Goal: Task Accomplishment & Management: Use online tool/utility

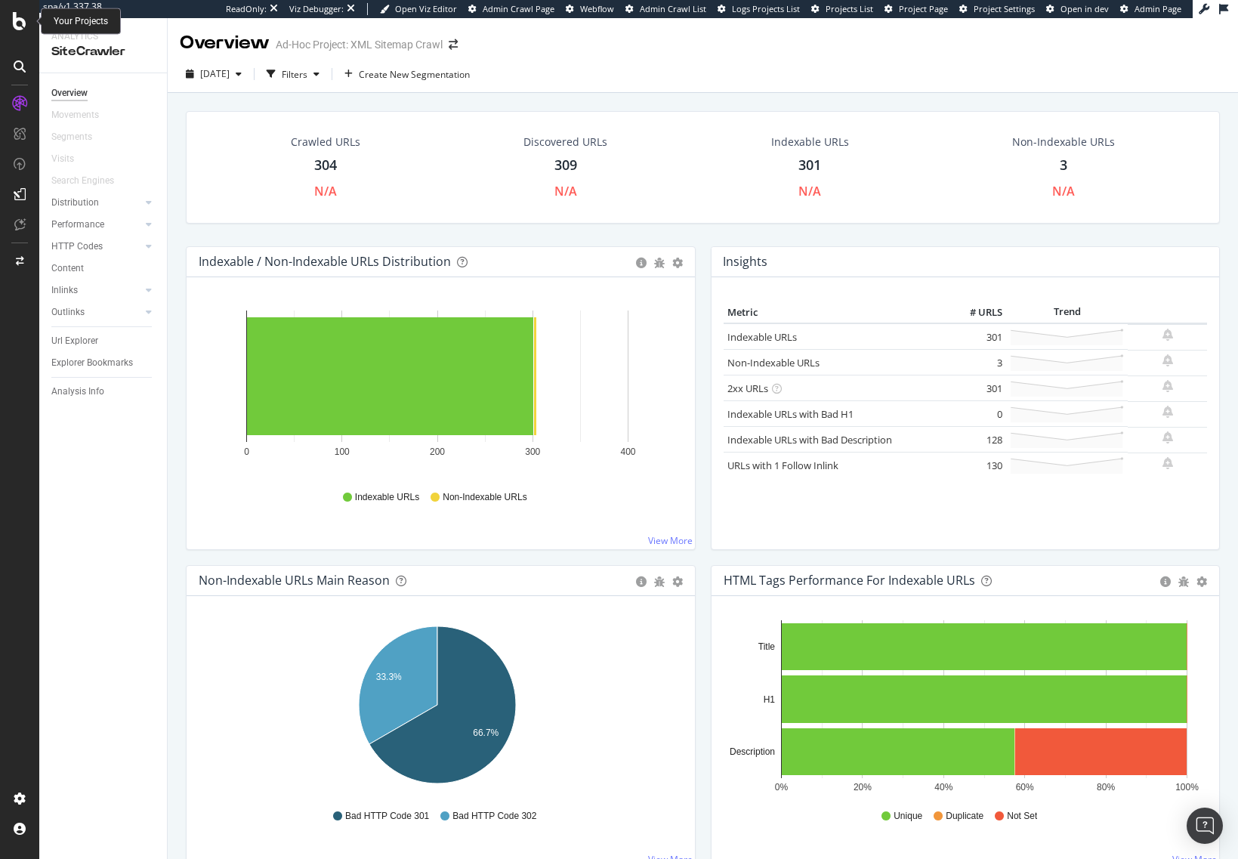
click at [20, 19] on icon at bounding box center [20, 21] width 14 height 18
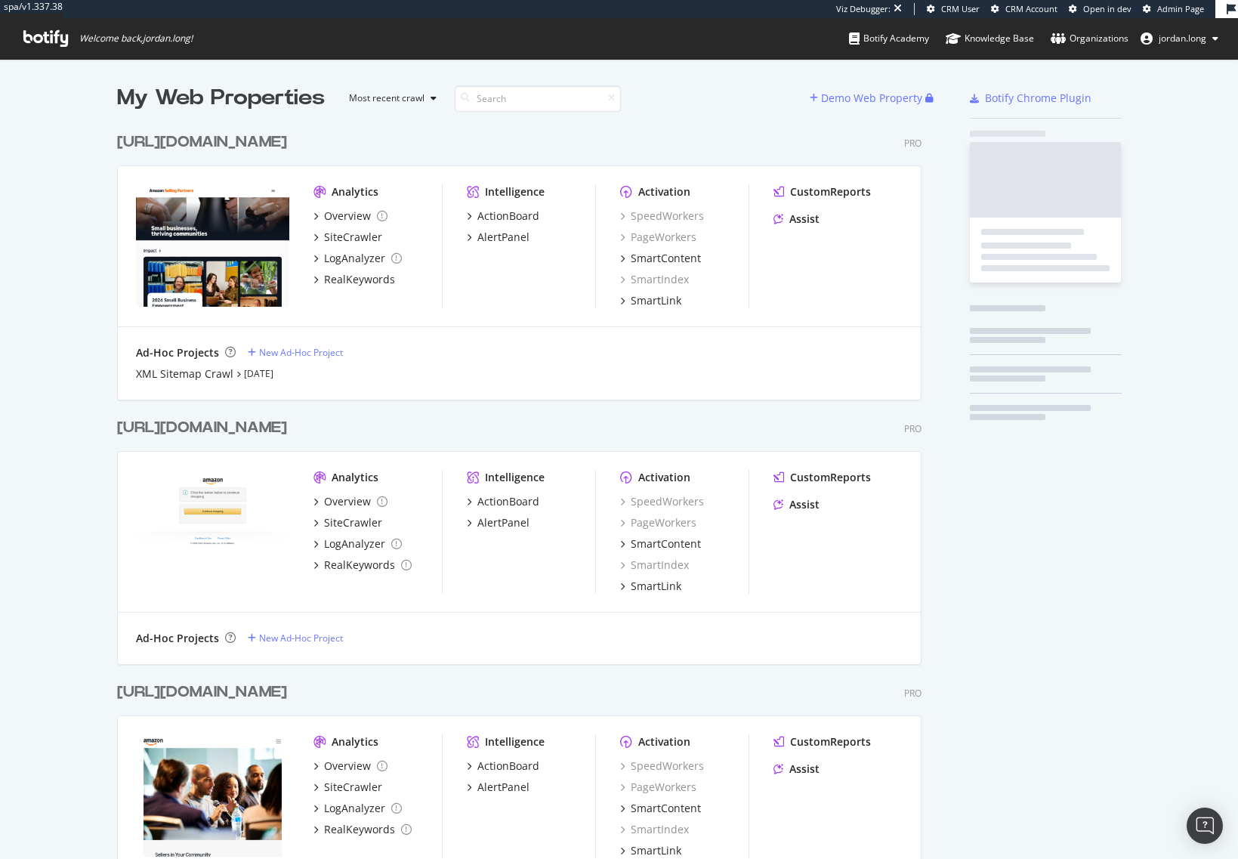
scroll to position [803, 805]
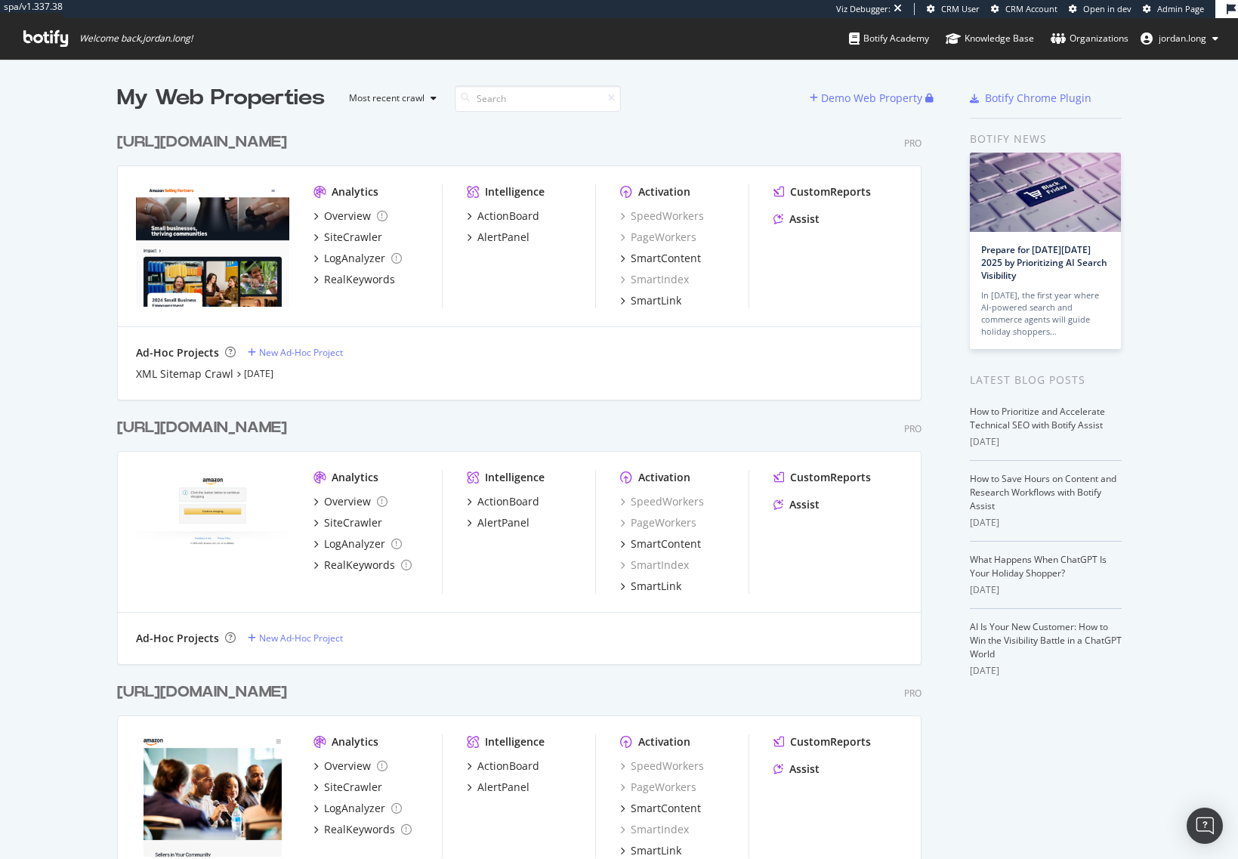
click at [294, 131] on div "[URL][DOMAIN_NAME] Pro Analytics Overview SiteCrawler LogAnalyzer RealKeywords …" at bounding box center [525, 256] width 817 height 286
click at [287, 138] on div "[URL][DOMAIN_NAME]" at bounding box center [202, 142] width 170 height 22
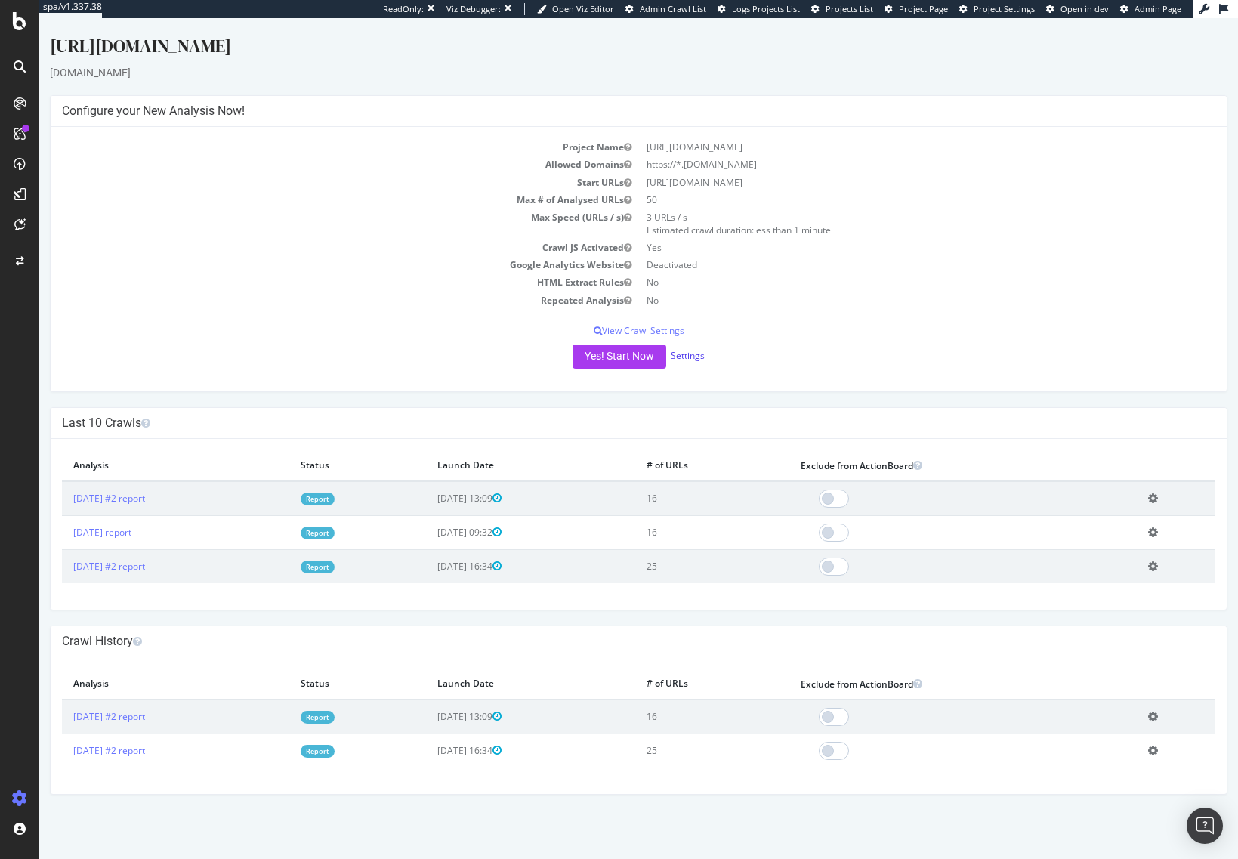
click at [700, 351] on link "Settings" at bounding box center [688, 355] width 34 height 13
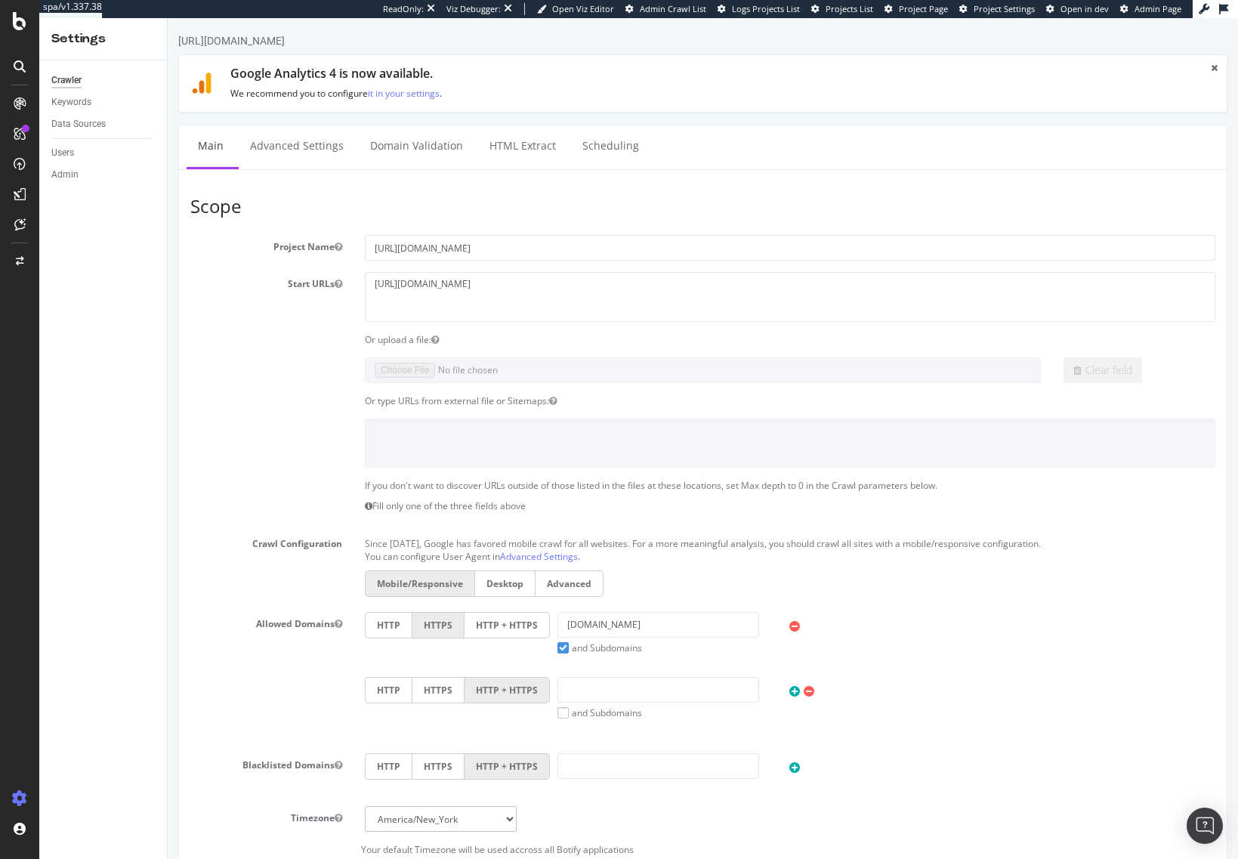
click at [202, 408] on section "Project Name [URL][DOMAIN_NAME] Start URLs [URL][DOMAIN_NAME] Or upload a file:…" at bounding box center [702, 545] width 1025 height 621
click at [313, 385] on section "Project Name [URL][DOMAIN_NAME] Start URLs [URL][DOMAIN_NAME] Or upload a file:…" at bounding box center [702, 545] width 1025 height 621
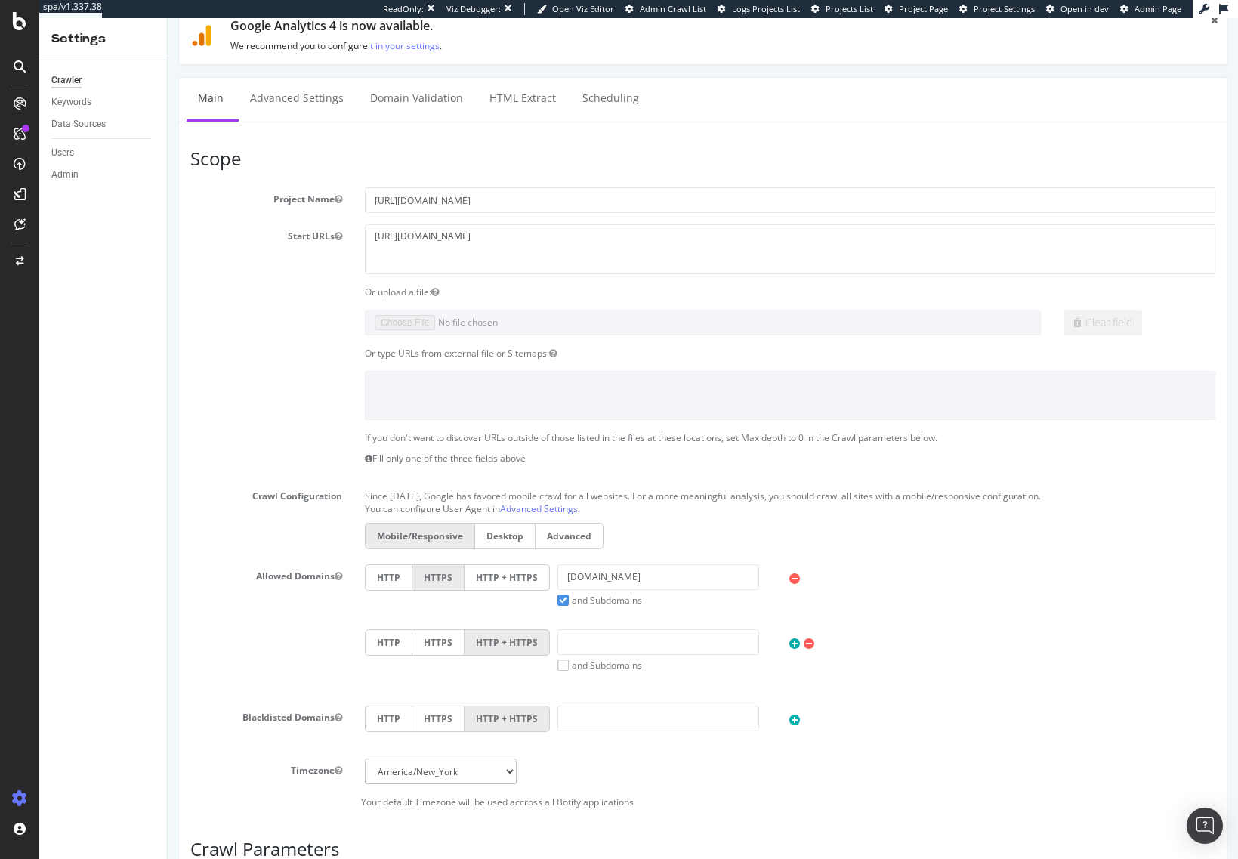
scroll to position [49, 0]
click at [611, 600] on label "and Subdomains" at bounding box center [600, 598] width 85 height 13
click at [168, 18] on input "and Subdomains" at bounding box center [168, 18] width 0 height 0
click at [294, 635] on div "Allowed Domains HTTP HTTPS HTTP + HTTPS [DOMAIN_NAME] and Subdomains User Agent…" at bounding box center [703, 628] width 1048 height 130
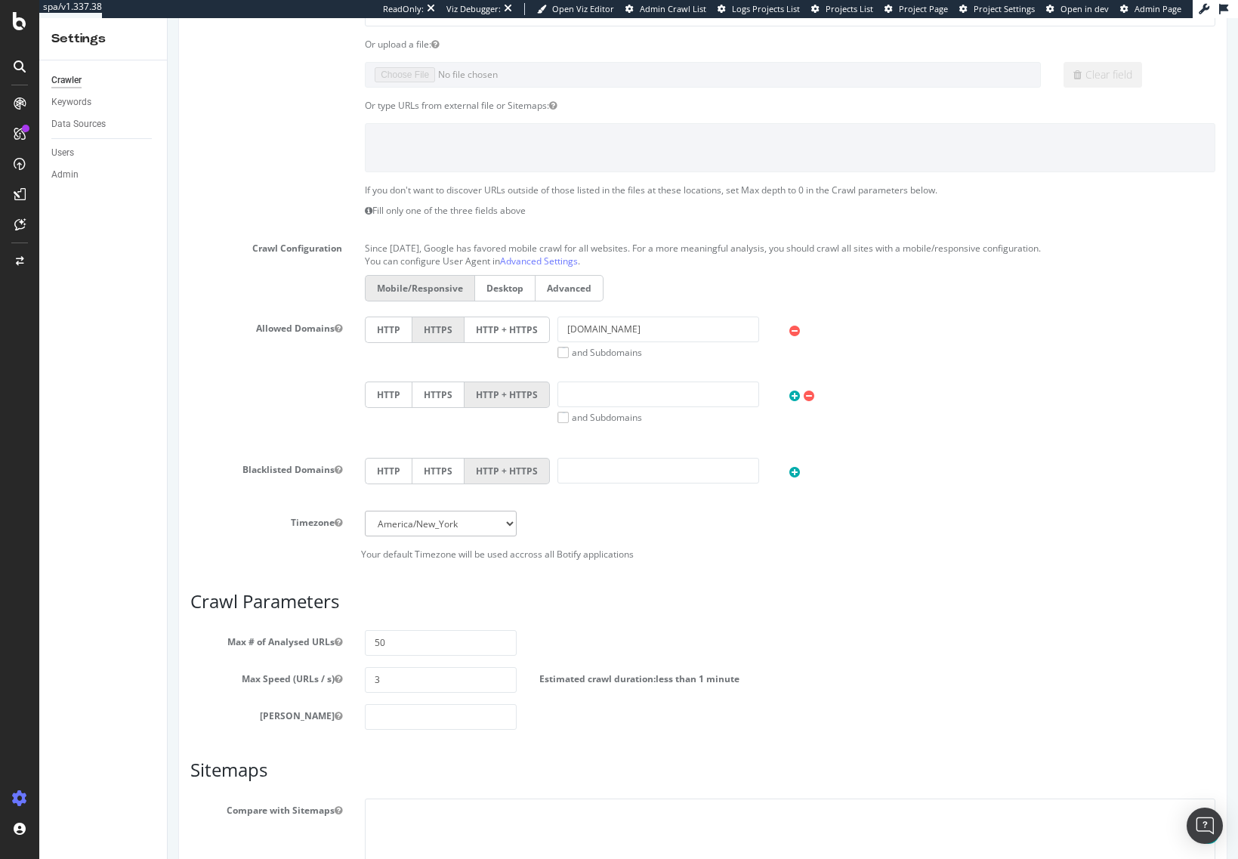
scroll to position [302, 0]
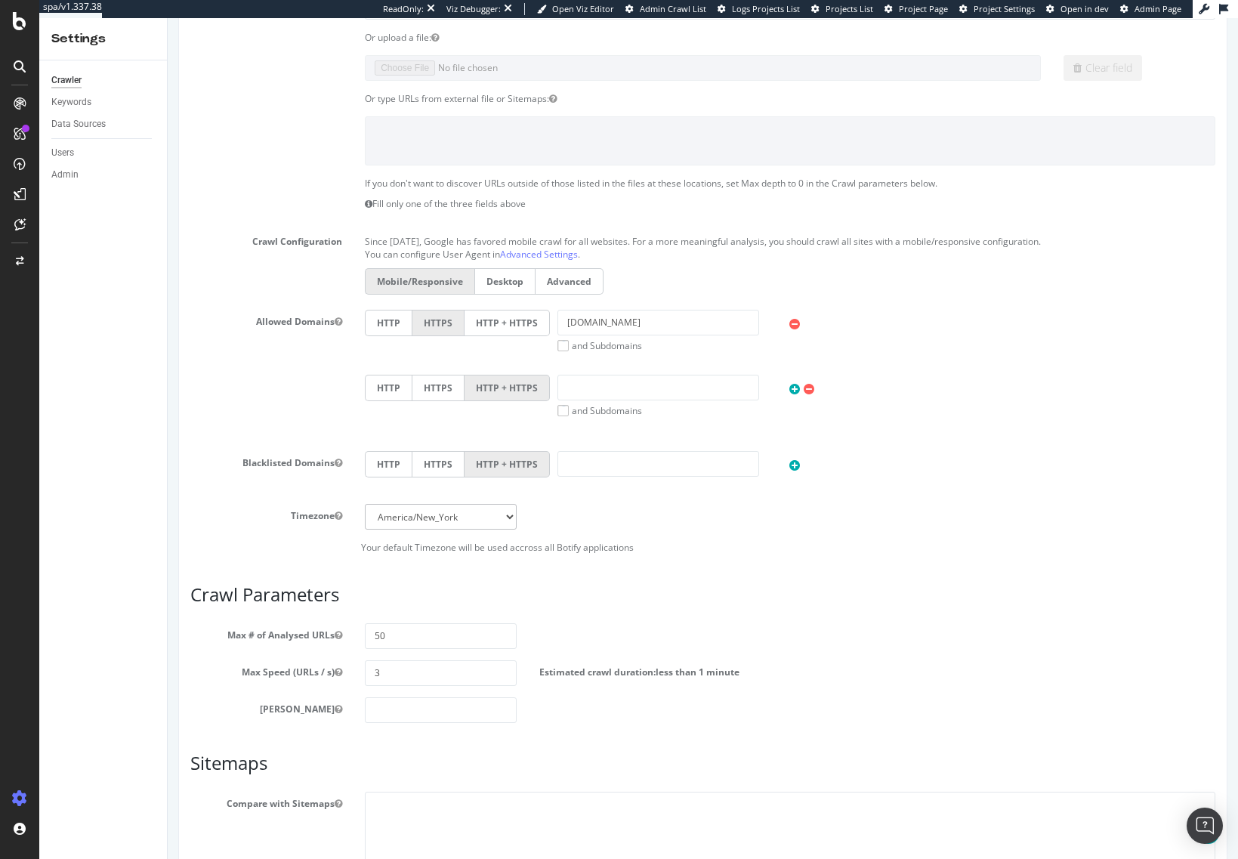
click at [270, 563] on div "Scope Project Name [URL][DOMAIN_NAME] Start URLs [URL][DOMAIN_NAME] Or upload a…" at bounding box center [702, 424] width 1025 height 1060
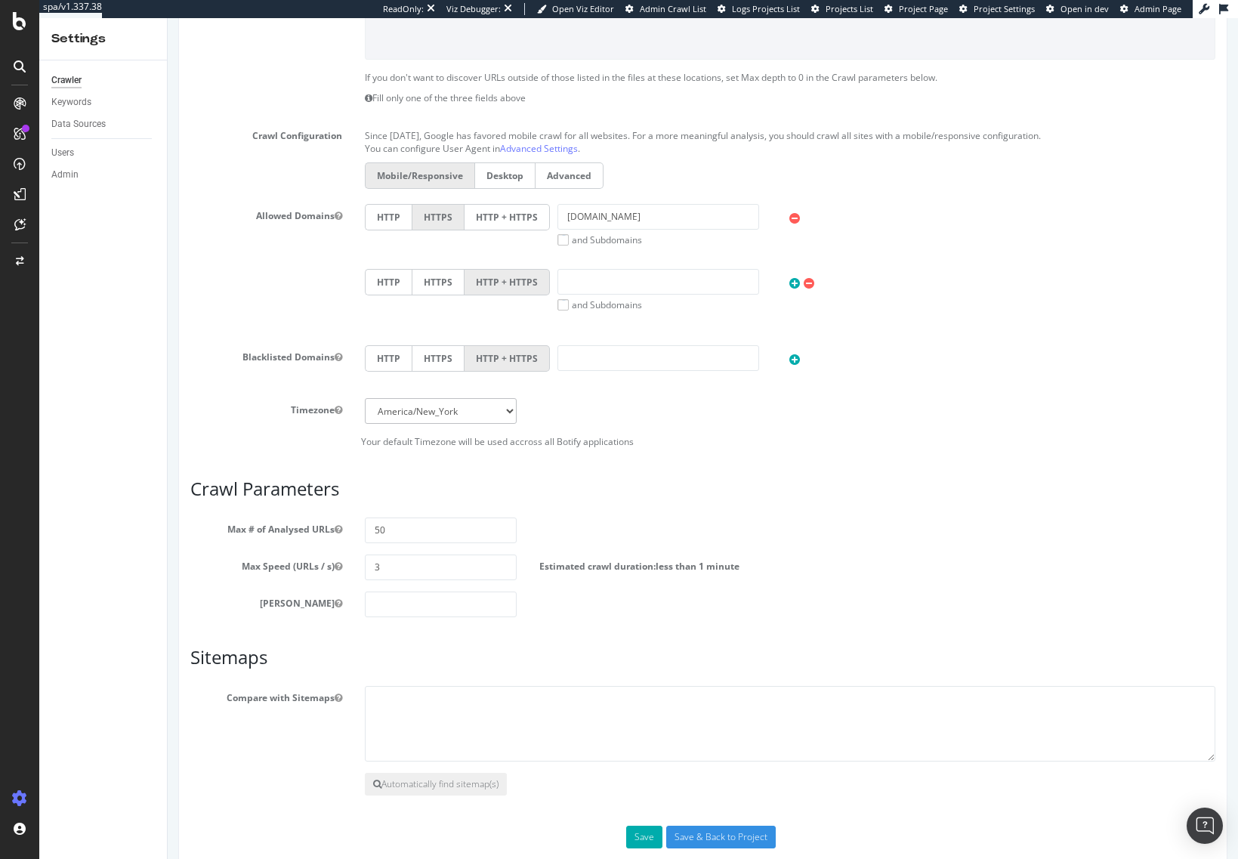
scroll to position [436, 0]
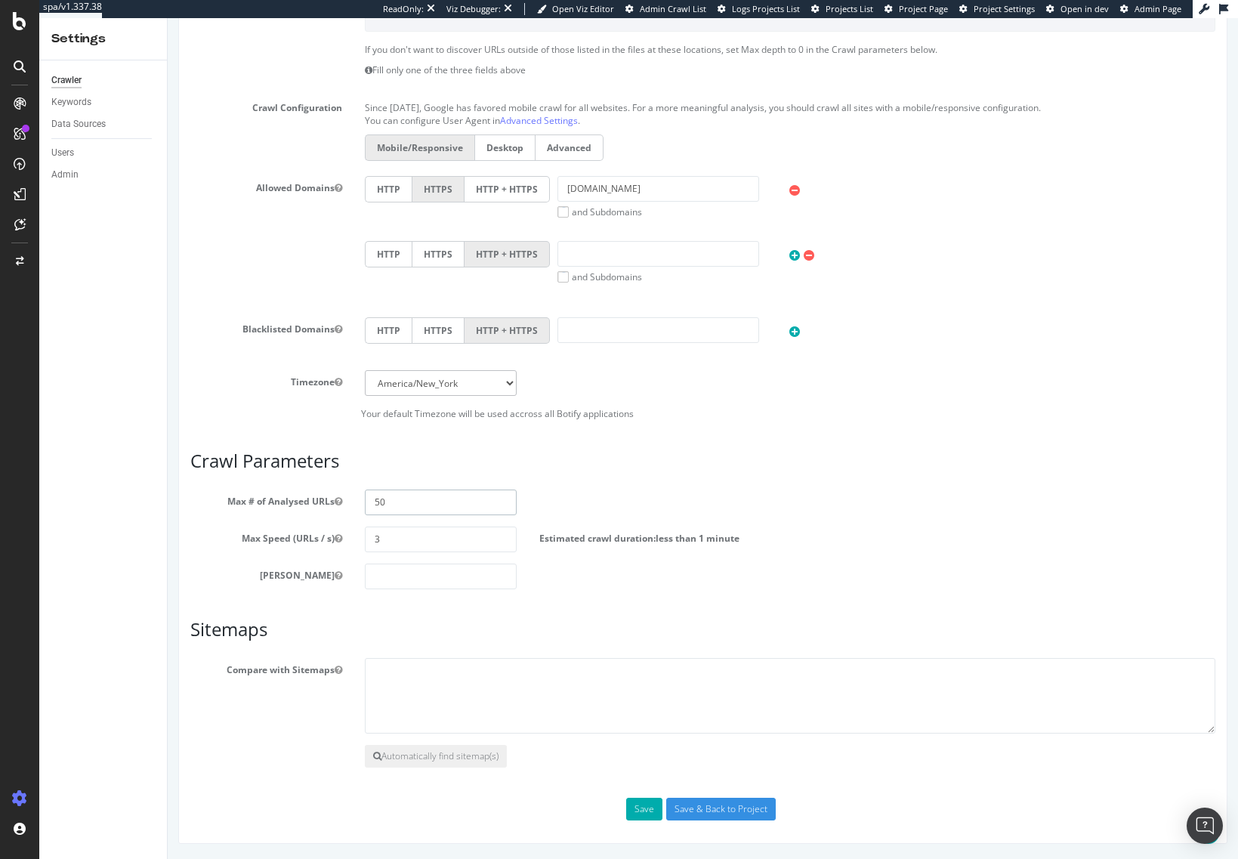
click at [469, 502] on input "50" at bounding box center [441, 503] width 152 height 26
type input "1"
type input "1000"
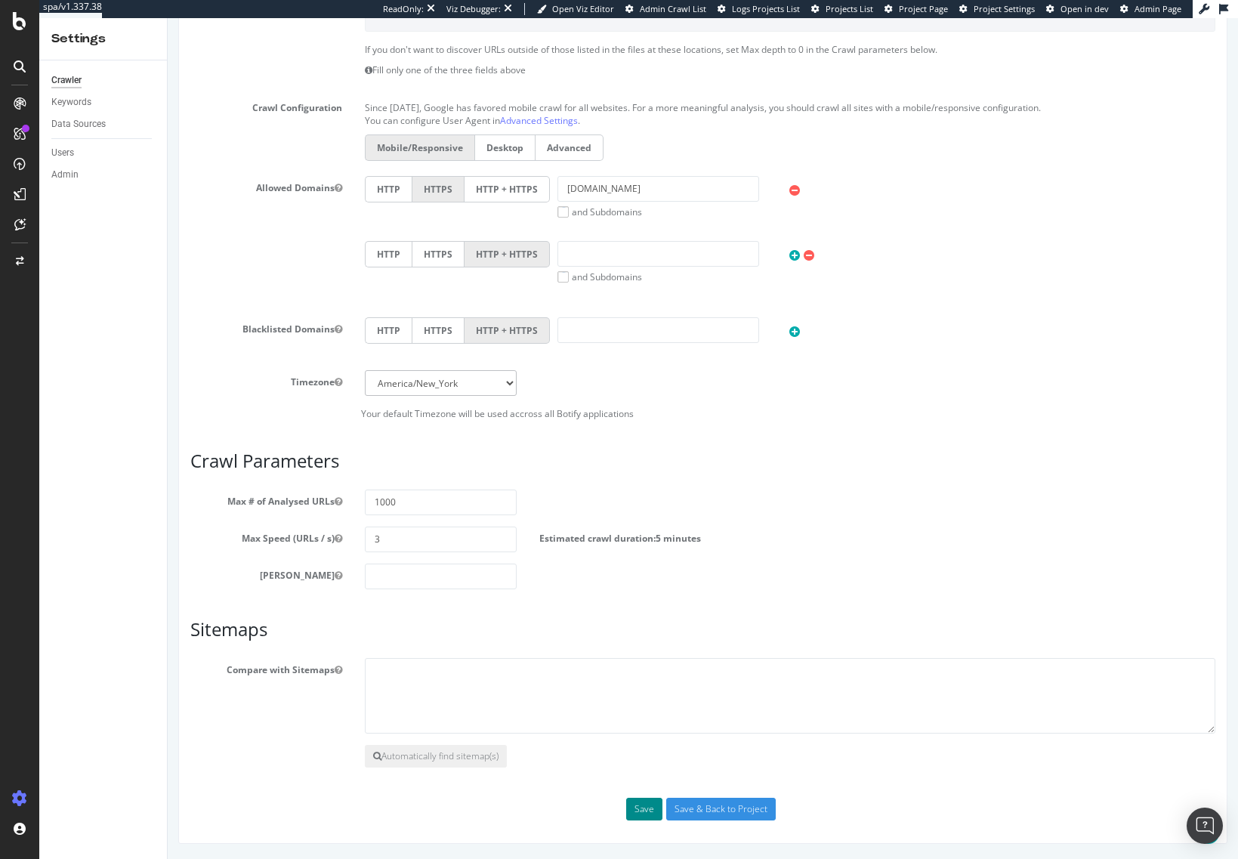
click at [632, 814] on button "Save" at bounding box center [644, 809] width 36 height 23
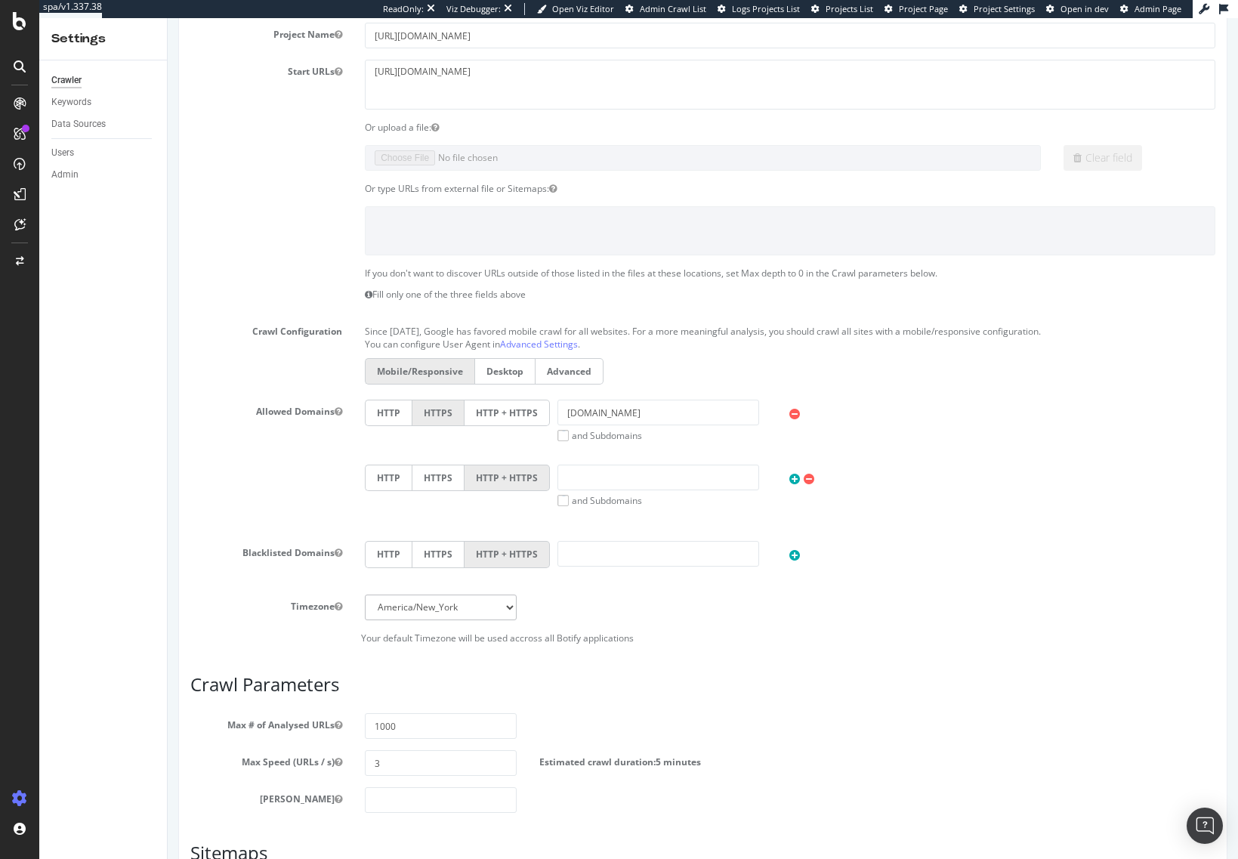
scroll to position [554, 0]
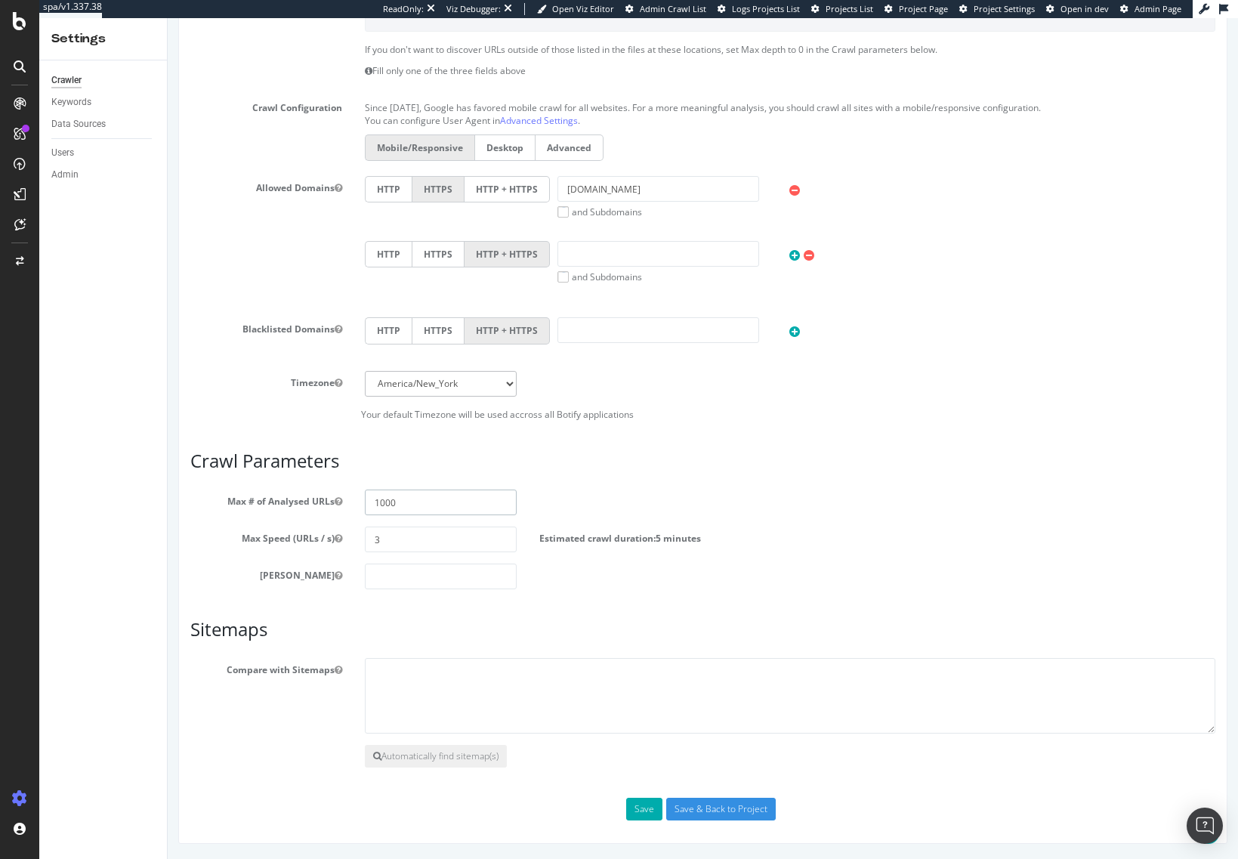
click at [468, 508] on input "1000" at bounding box center [441, 503] width 152 height 26
type input "10000"
click at [750, 562] on section "Max # of Analysed URLs 10000 Max Speed (URLs / s) 3 Estimated crawl duration: 5…" at bounding box center [702, 540] width 1025 height 100
click at [645, 805] on button "Save" at bounding box center [644, 809] width 36 height 23
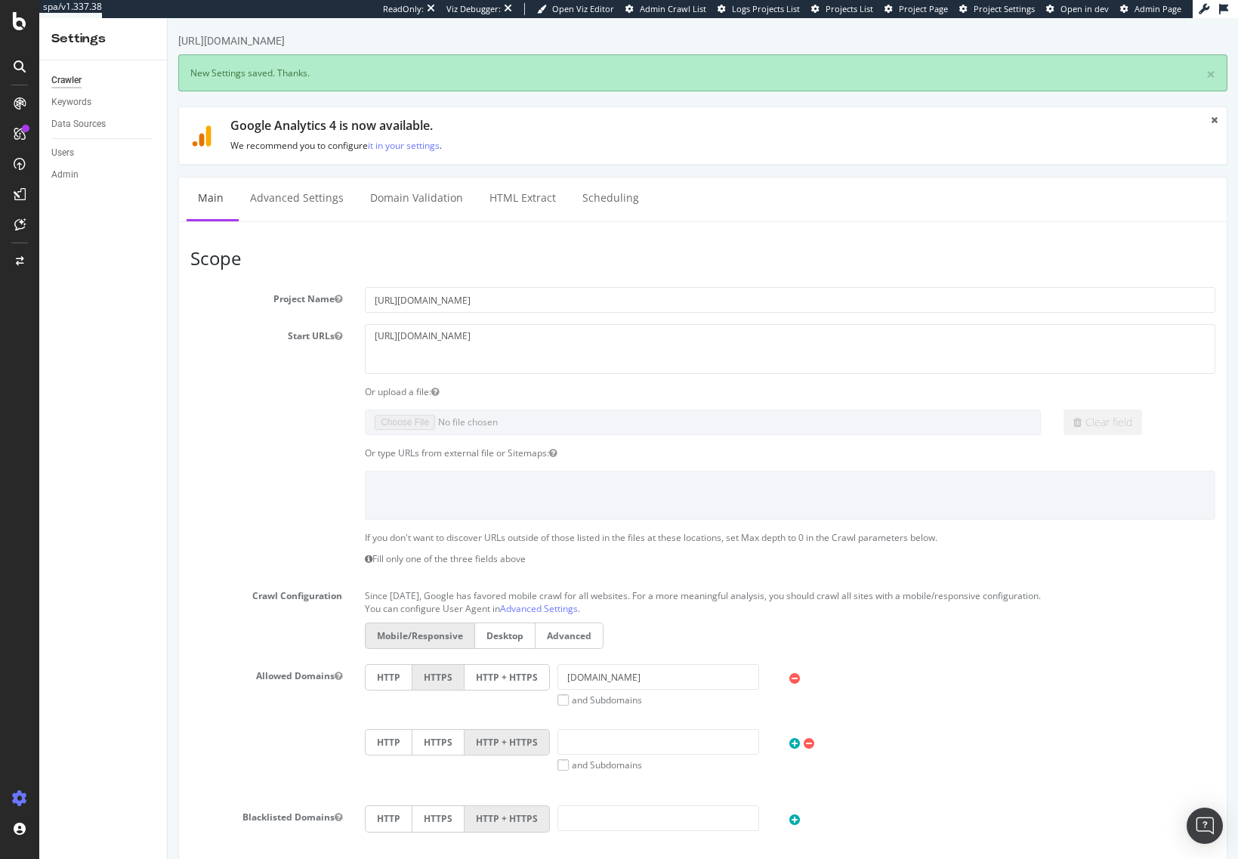
scroll to position [0, 0]
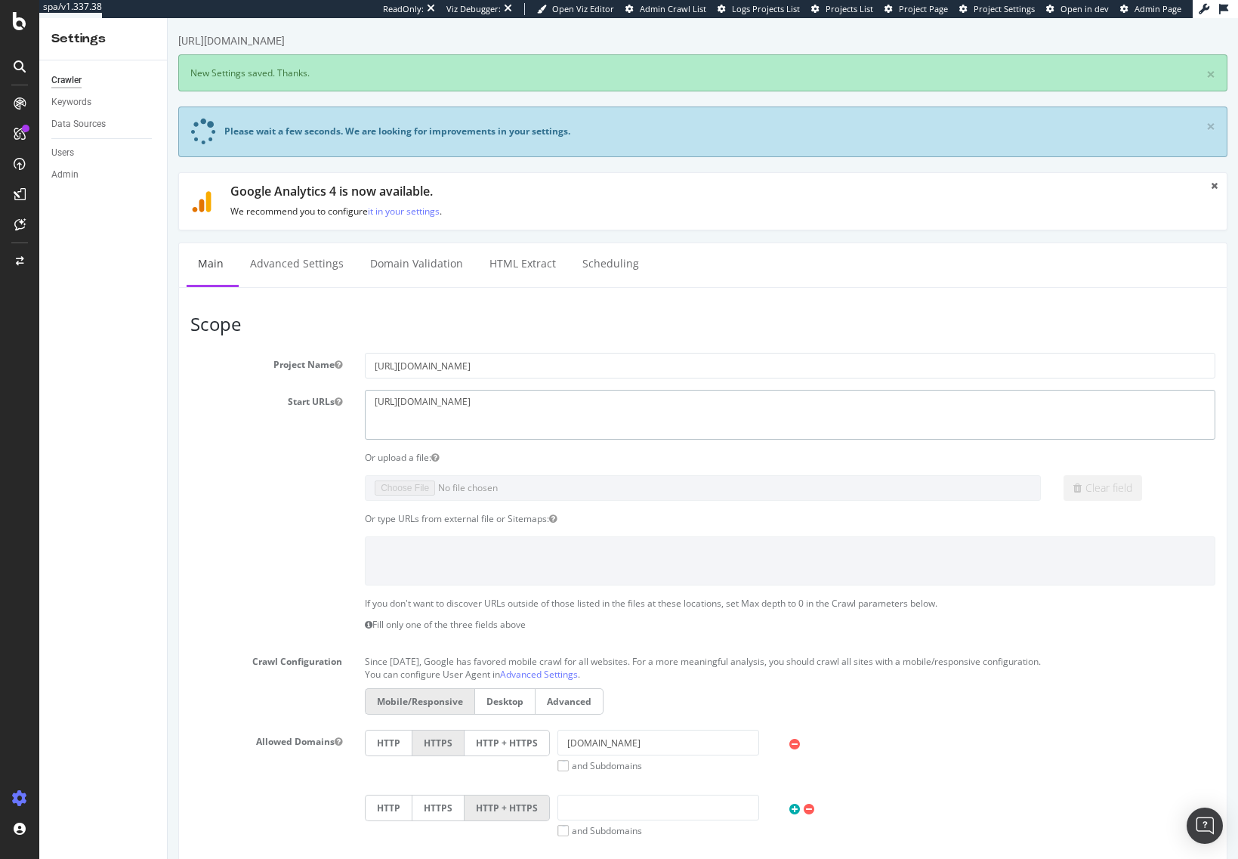
click at [439, 405] on textarea "[URL][DOMAIN_NAME]" at bounding box center [790, 414] width 851 height 49
click at [295, 268] on link "Advanced Settings" at bounding box center [297, 264] width 116 height 42
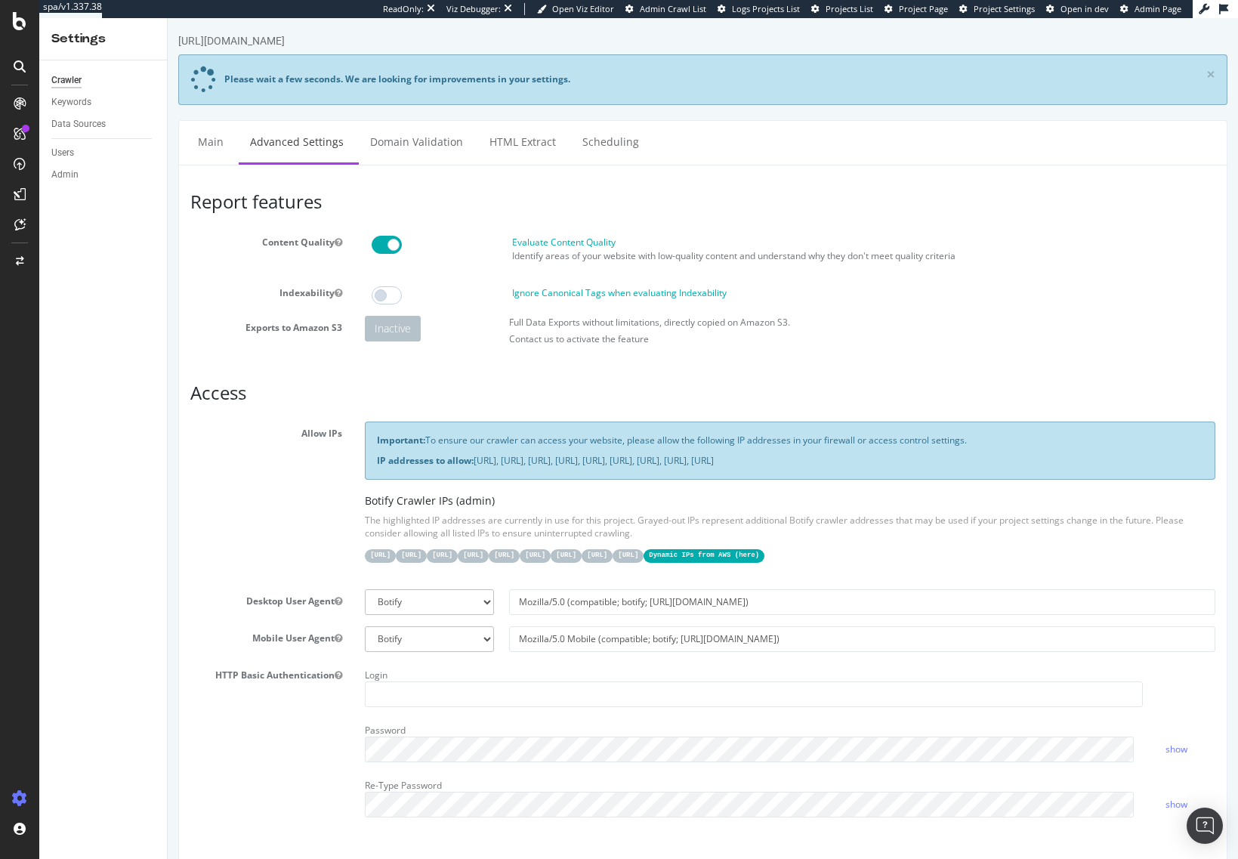
click at [279, 502] on div "Allow IPs Important: To ensure our crawler can access your website, please allo…" at bounding box center [703, 500] width 1048 height 156
click at [264, 564] on div "Allow IPs Important: To ensure our crawler can access your website, please allo…" at bounding box center [703, 500] width 1048 height 156
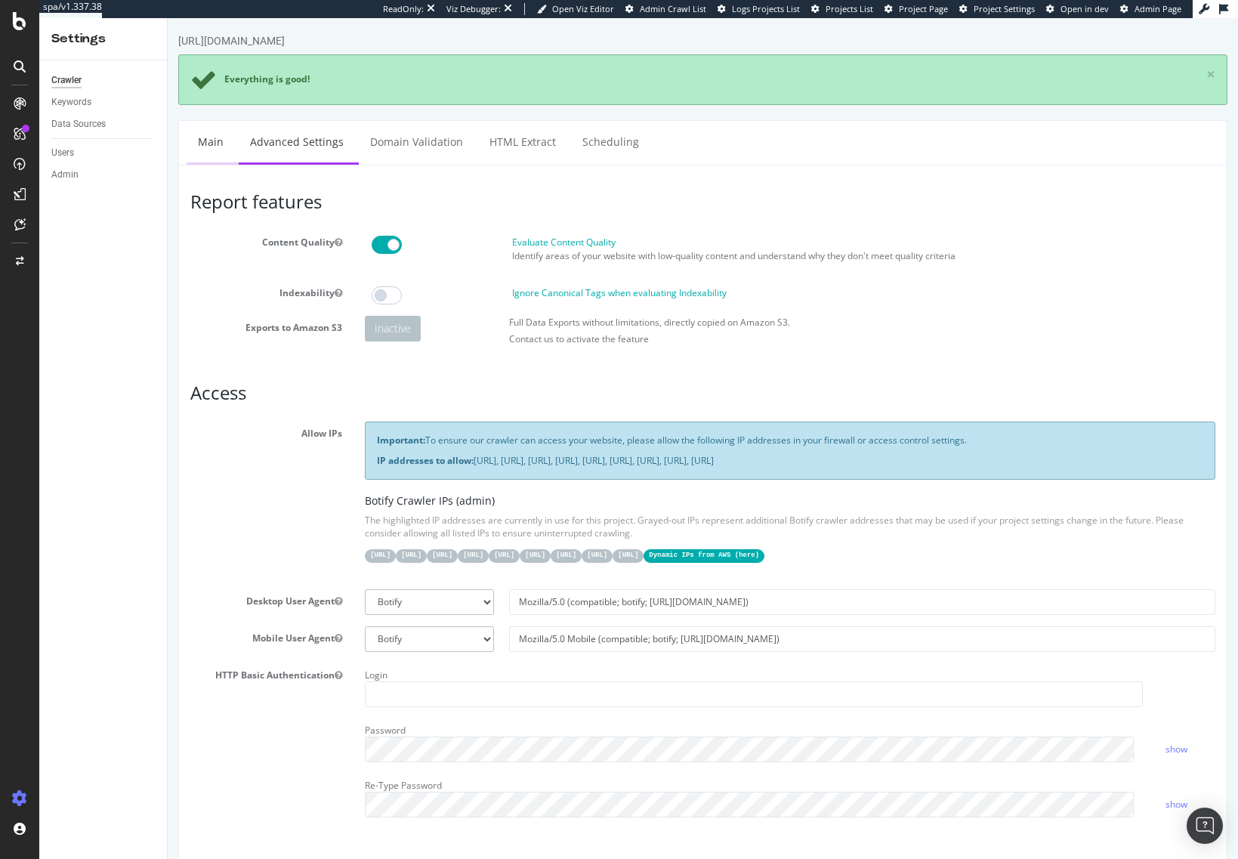
click at [203, 149] on link "Main" at bounding box center [211, 142] width 48 height 42
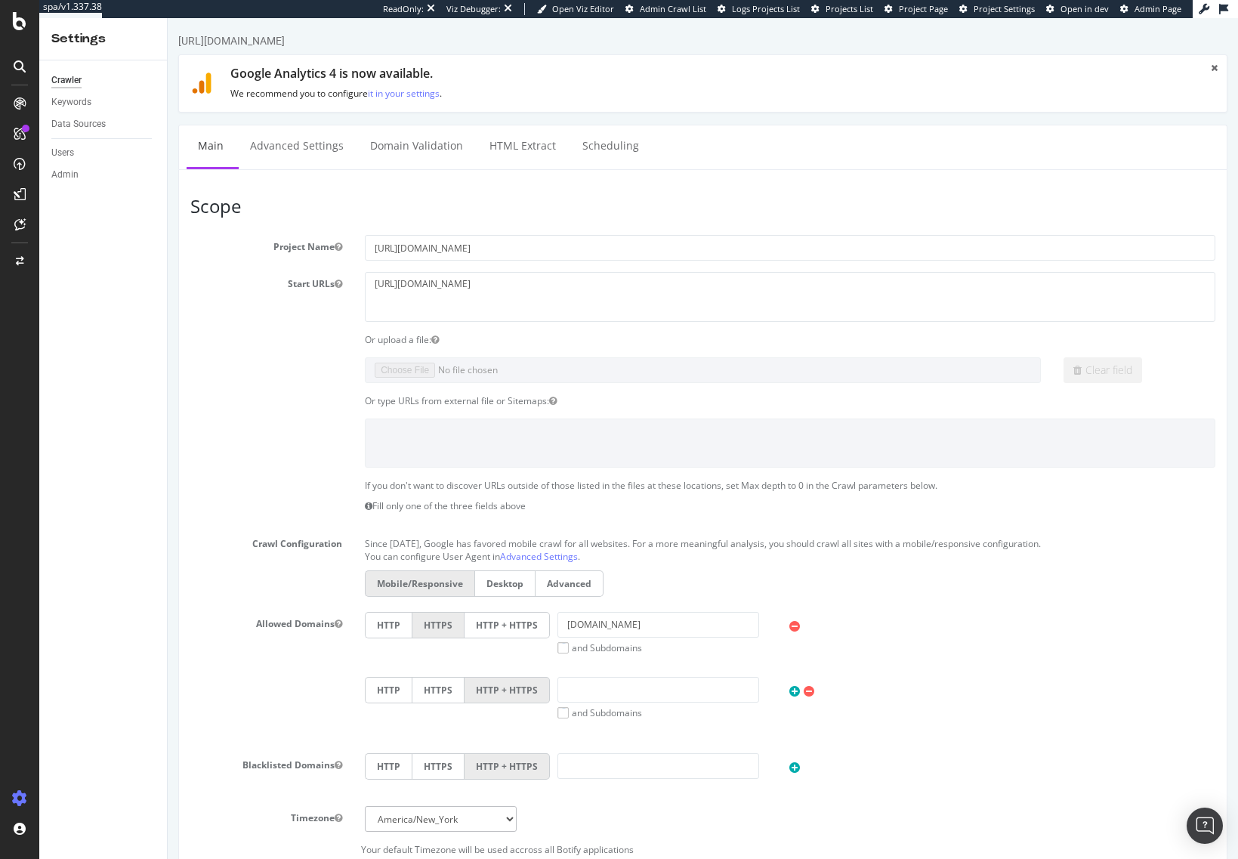
scroll to position [436, 0]
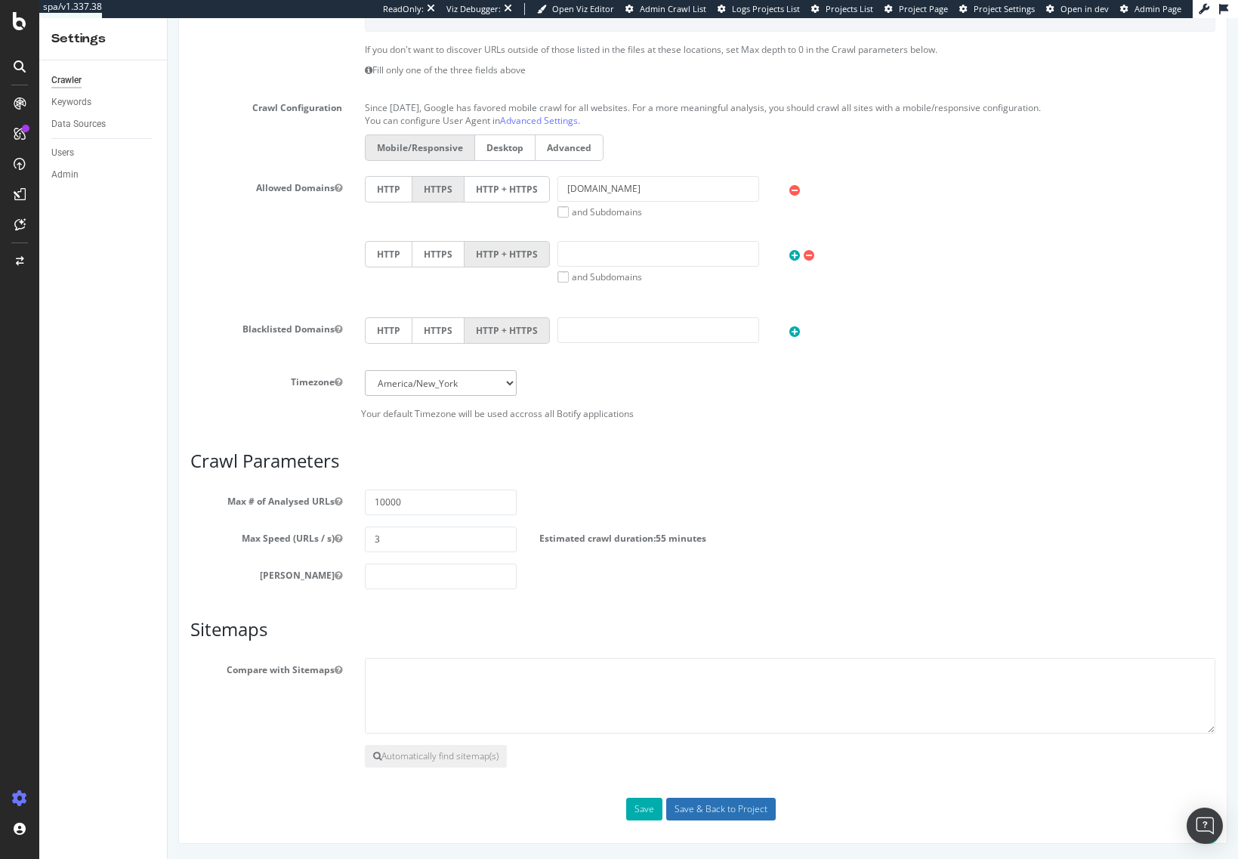
click at [744, 816] on input "Save & Back to Project" at bounding box center [721, 809] width 110 height 23
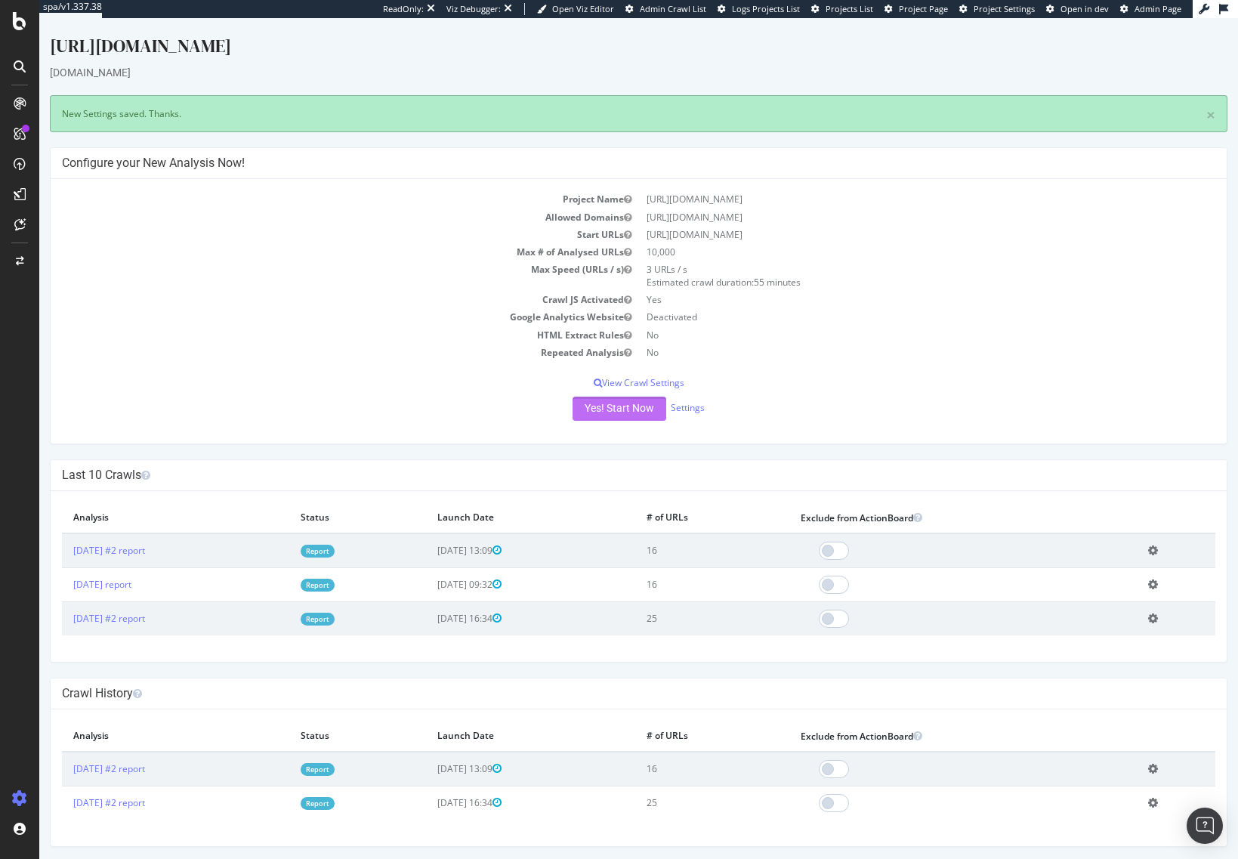
click at [598, 410] on button "Yes! Start Now" at bounding box center [620, 409] width 94 height 24
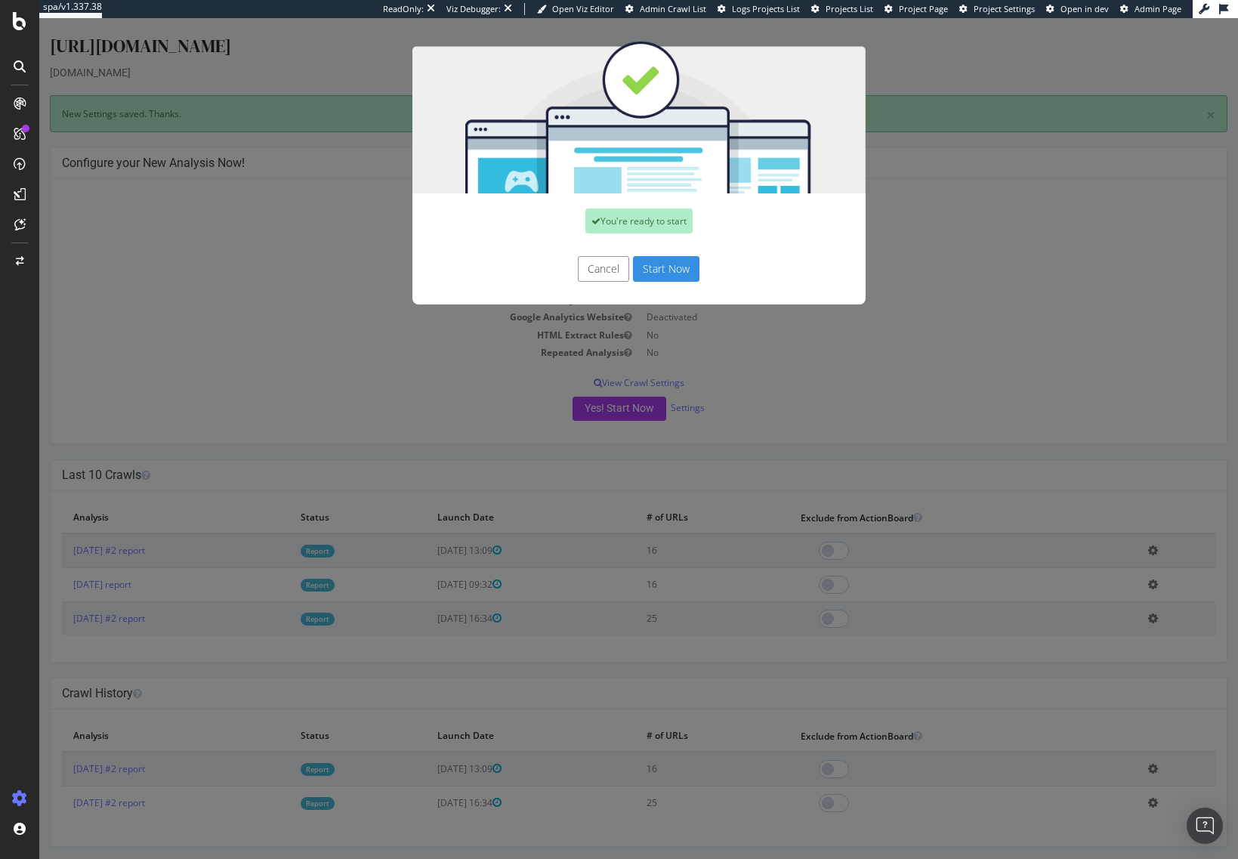
click at [682, 264] on button "Start Now" at bounding box center [666, 269] width 66 height 26
